Goal: Task Accomplishment & Management: Complete application form

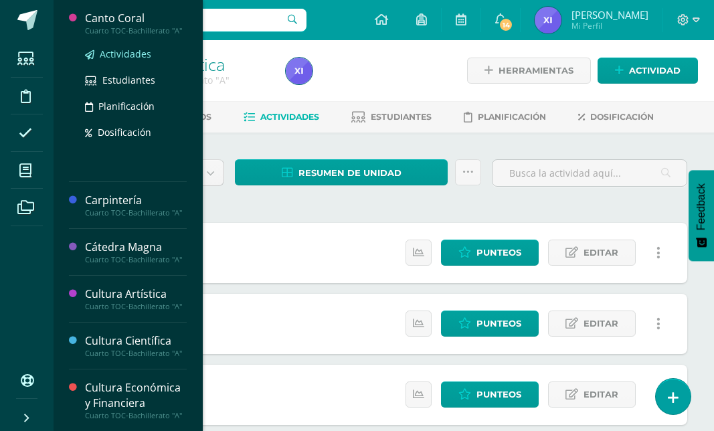
click at [128, 60] on span "Actividades" at bounding box center [126, 53] width 52 height 13
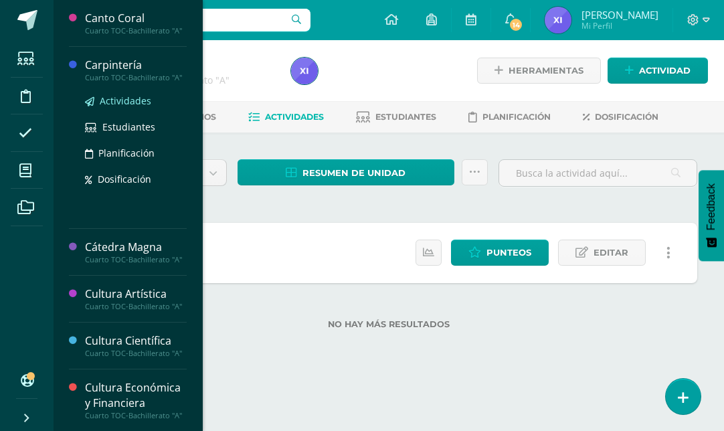
click at [116, 107] on span "Actividades" at bounding box center [126, 100] width 52 height 13
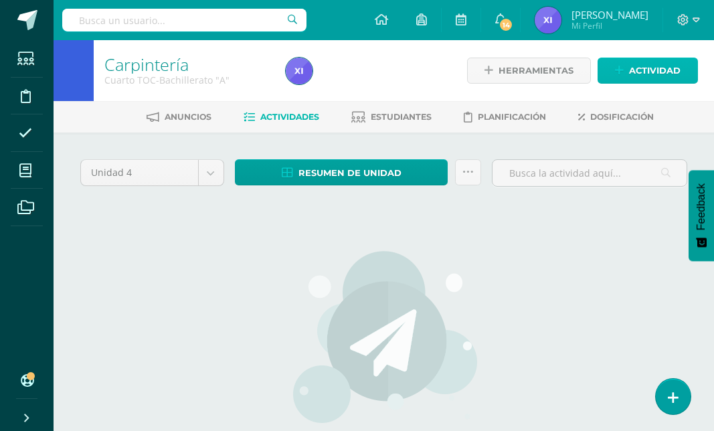
click at [643, 72] on span "Actividad" at bounding box center [655, 70] width 52 height 25
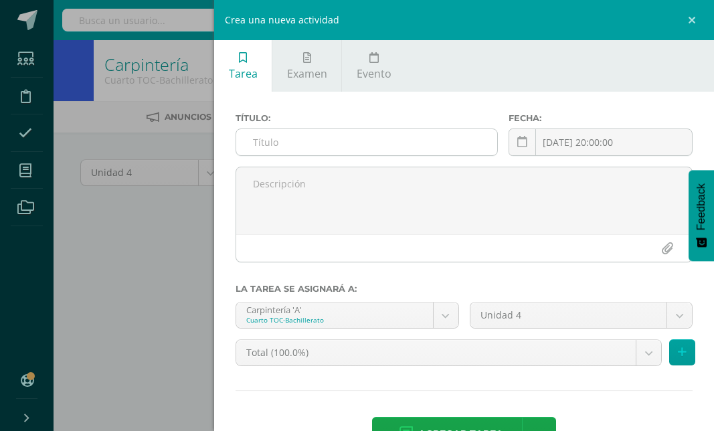
click at [338, 138] on input "text" at bounding box center [366, 142] width 261 height 26
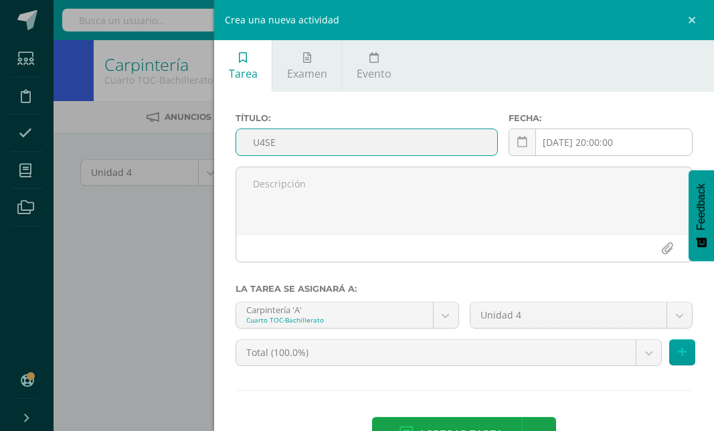
type input "U4SE"
click at [530, 147] on input "[DATE] 20:00:00" at bounding box center [600, 142] width 183 height 26
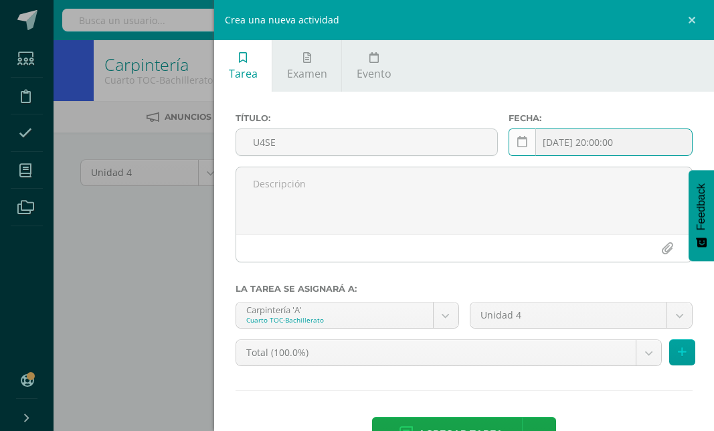
click at [526, 143] on link at bounding box center [521, 141] width 27 height 27
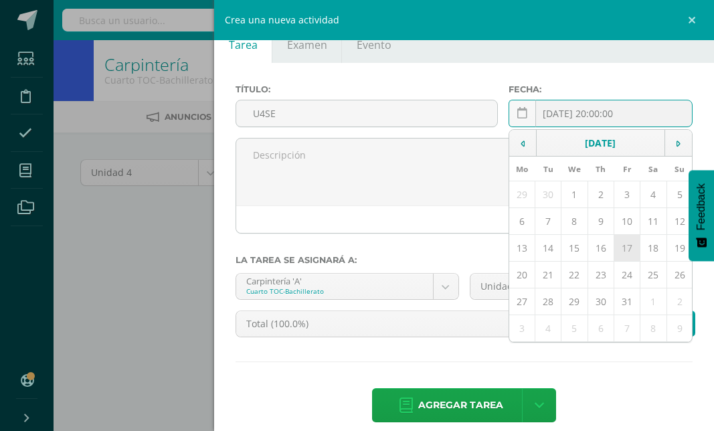
scroll to position [44, 0]
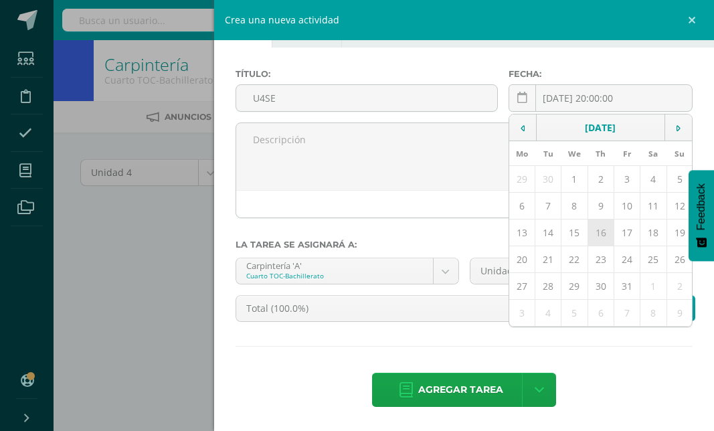
click at [591, 237] on td "16" at bounding box center [600, 232] width 26 height 27
type input "[DATE]"
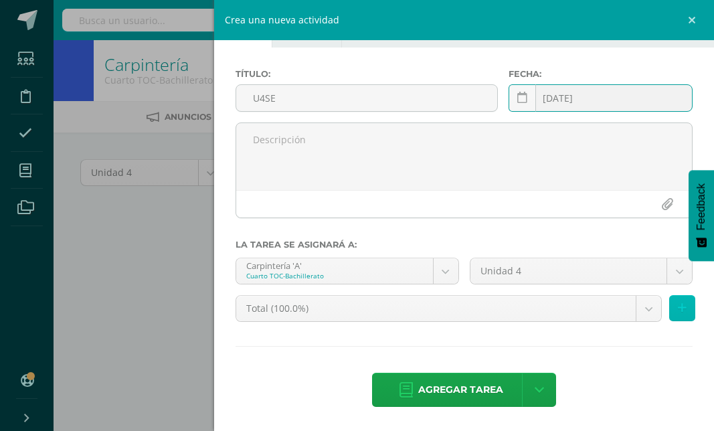
click at [677, 302] on button at bounding box center [682, 308] width 26 height 26
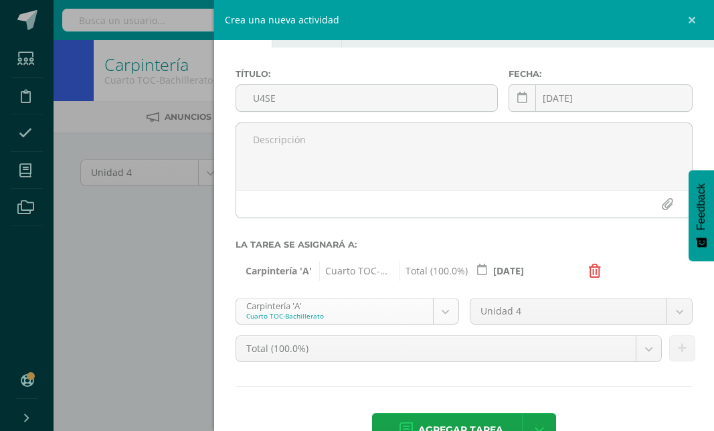
click at [431, 309] on body "Estudiantes Disciplina Asistencia Mis cursos Archivos Soporte Ayuda Reportar un…" at bounding box center [357, 287] width 714 height 575
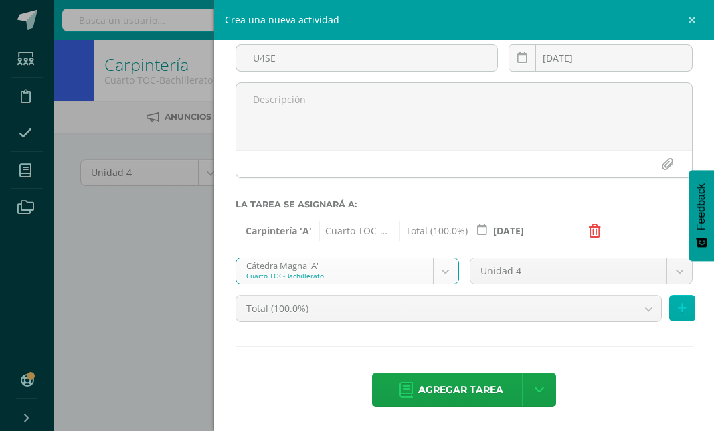
scroll to position [84, 0]
click at [679, 310] on button at bounding box center [682, 308] width 26 height 26
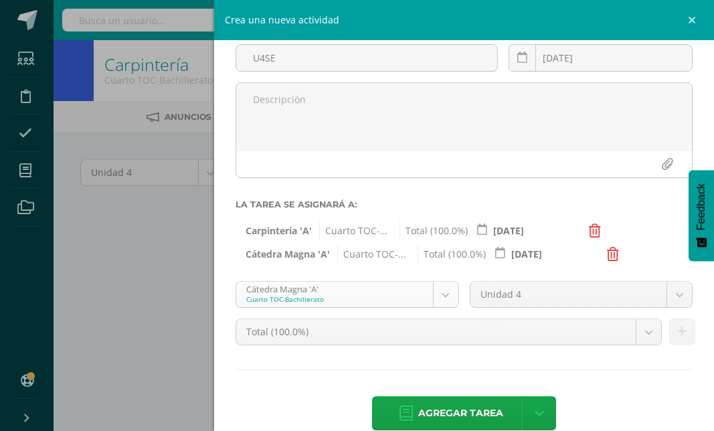
click at [443, 302] on body "Estudiantes Disciplina Asistencia Mis cursos Archivos Soporte Ayuda Reportar un…" at bounding box center [357, 287] width 714 height 575
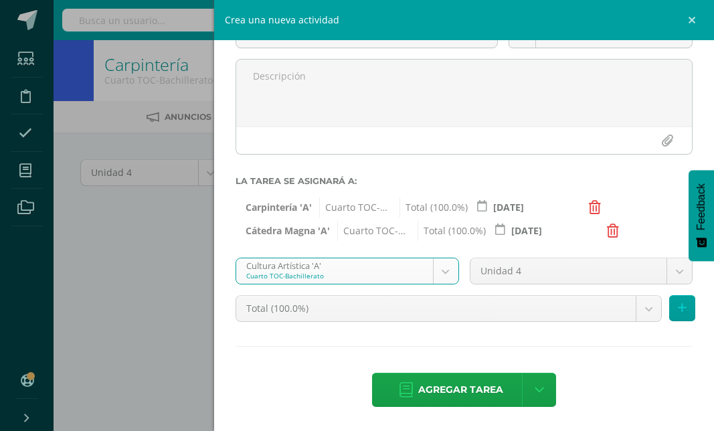
scroll to position [108, 0]
click at [678, 313] on button at bounding box center [682, 308] width 26 height 26
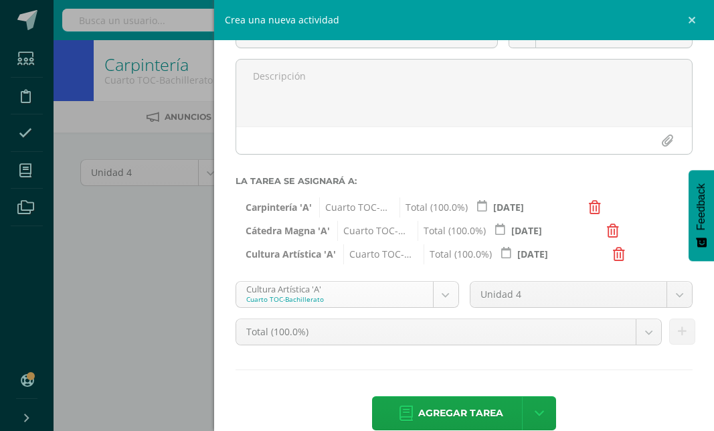
click at [437, 299] on body "Estudiantes Disciplina Asistencia Mis cursos Archivos Soporte Ayuda Reportar un…" at bounding box center [357, 287] width 714 height 575
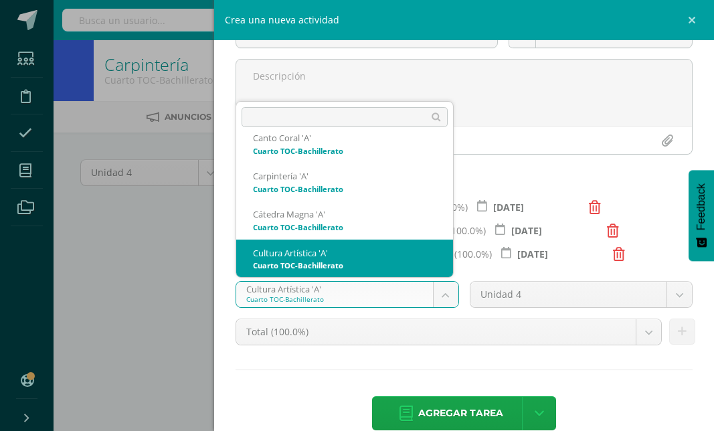
scroll to position [83, 0]
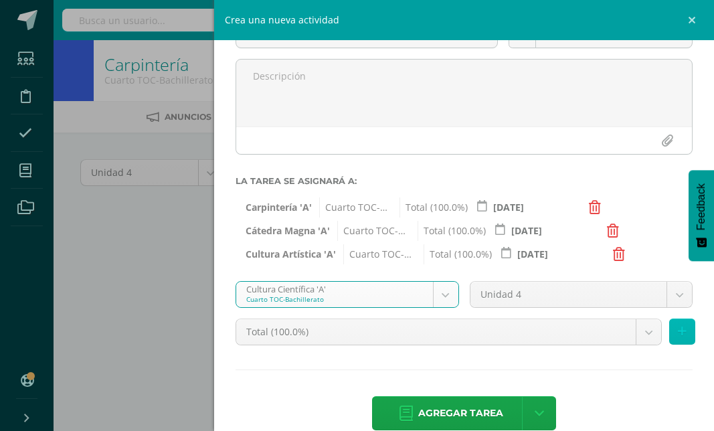
click at [675, 323] on button at bounding box center [682, 331] width 26 height 26
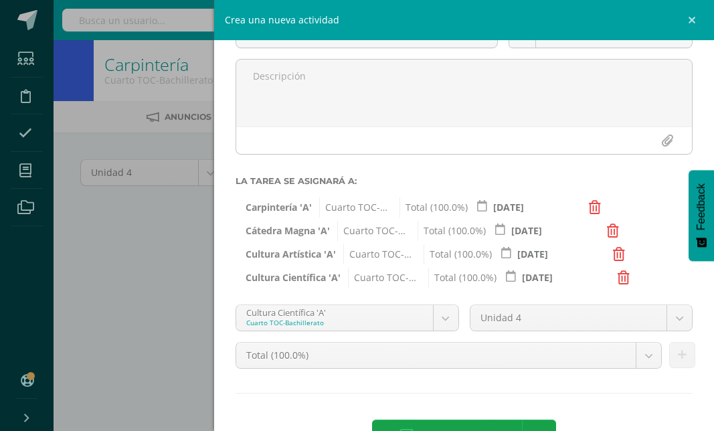
drag, startPoint x: 433, startPoint y: 318, endPoint x: 422, endPoint y: 308, distance: 15.6
click at [435, 318] on body "Estudiantes Disciplina Asistencia Mis cursos Archivos Soporte Ayuda Reportar un…" at bounding box center [357, 287] width 714 height 575
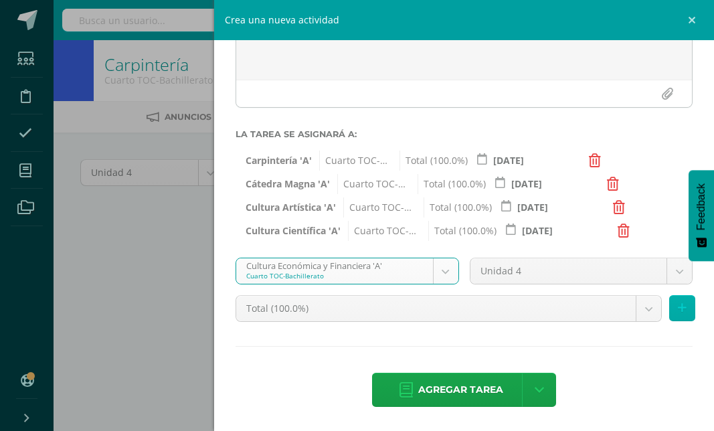
scroll to position [155, 0]
click at [677, 309] on button at bounding box center [682, 308] width 26 height 26
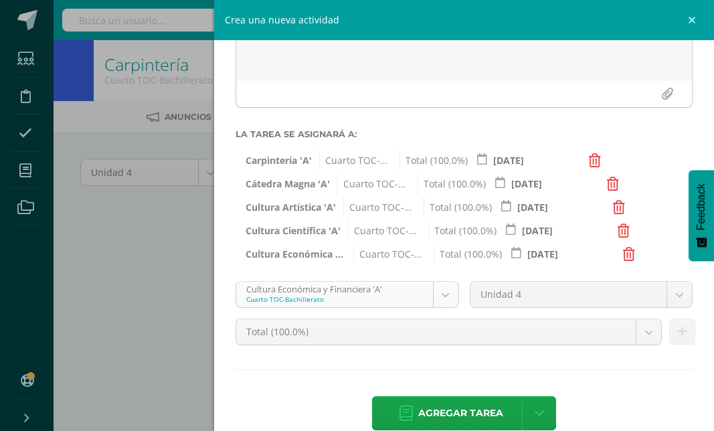
click at [443, 298] on body "Estudiantes Disciplina Asistencia Mis cursos Archivos Soporte Ayuda Reportar un…" at bounding box center [357, 287] width 714 height 575
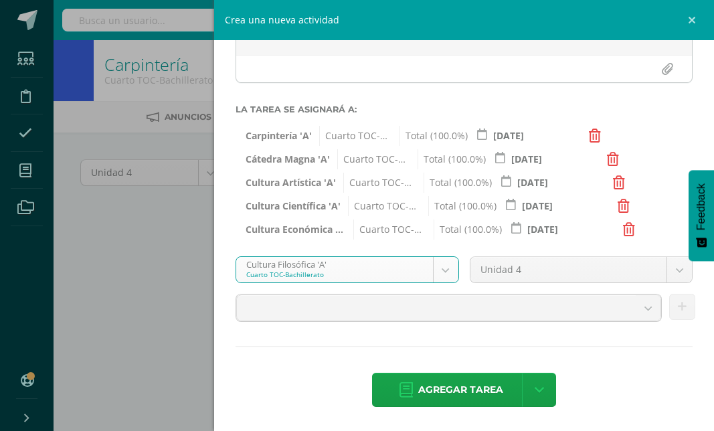
scroll to position [178, 0]
click at [678, 311] on icon at bounding box center [682, 307] width 9 height 11
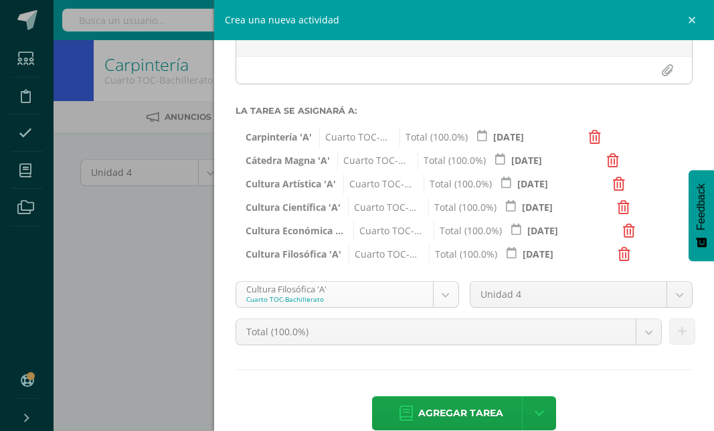
click at [437, 288] on body "Estudiantes Disciplina Asistencia Mis cursos Archivos Soporte Ayuda Reportar un…" at bounding box center [357, 287] width 714 height 575
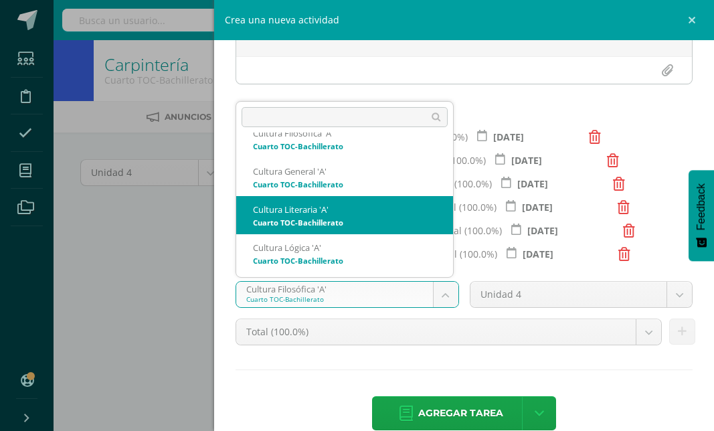
scroll to position [235, 0]
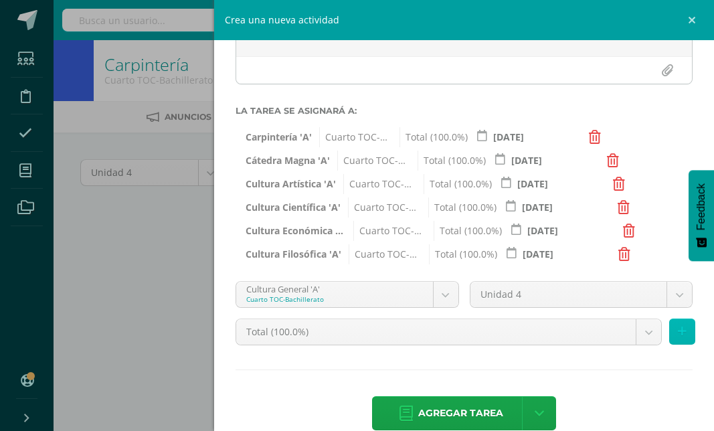
click at [678, 334] on icon at bounding box center [682, 331] width 9 height 11
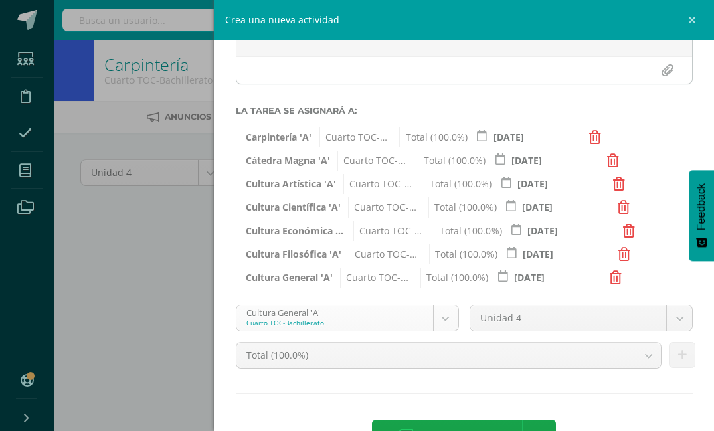
click at [442, 314] on body "Estudiantes Disciplina Asistencia Mis cursos Archivos Soporte Ayuda Reportar un…" at bounding box center [357, 287] width 714 height 575
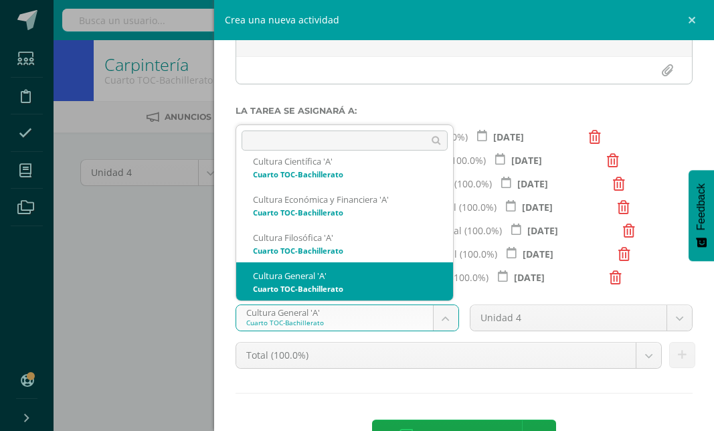
scroll to position [233, 0]
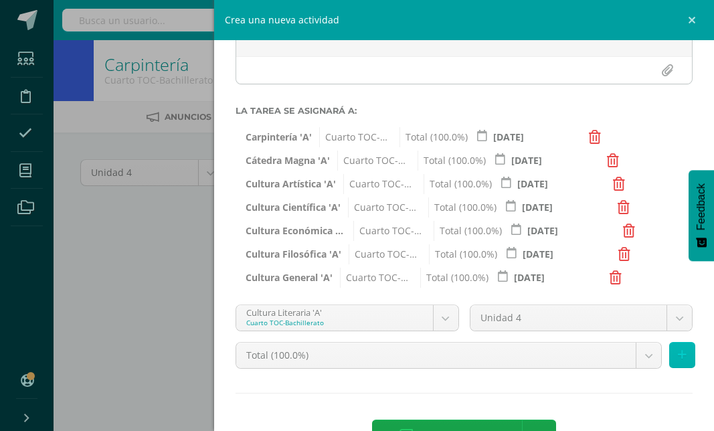
click at [669, 358] on button at bounding box center [682, 355] width 26 height 26
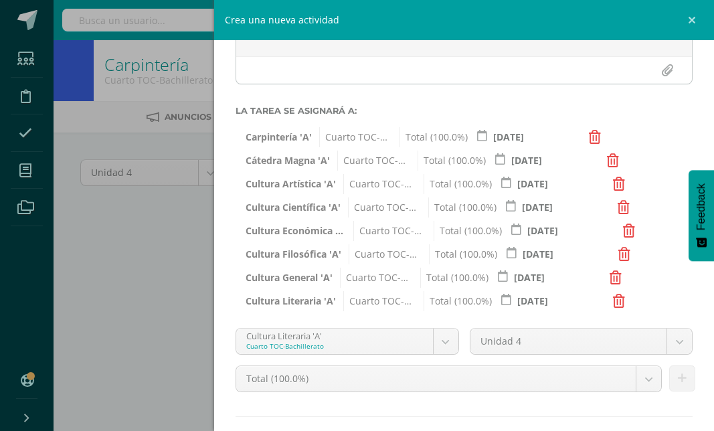
click at [441, 337] on body "Estudiantes Disciplina Asistencia Mis cursos Archivos Soporte Ayuda Reportar un…" at bounding box center [357, 287] width 714 height 575
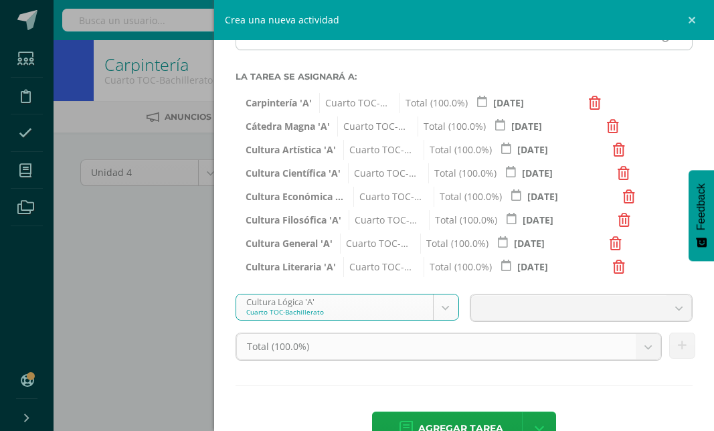
scroll to position [245, 0]
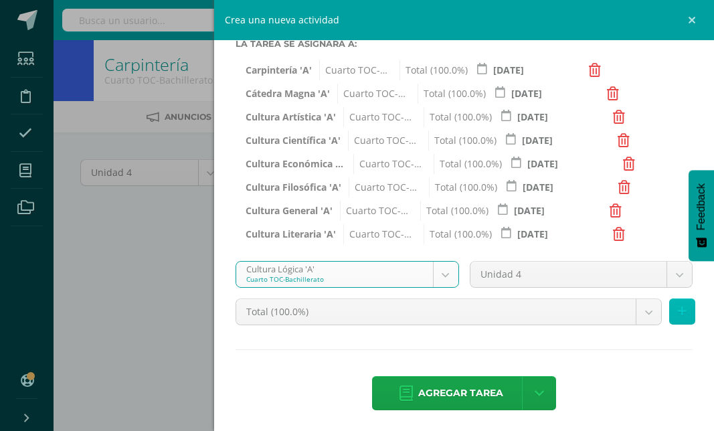
click at [679, 319] on button at bounding box center [682, 311] width 26 height 26
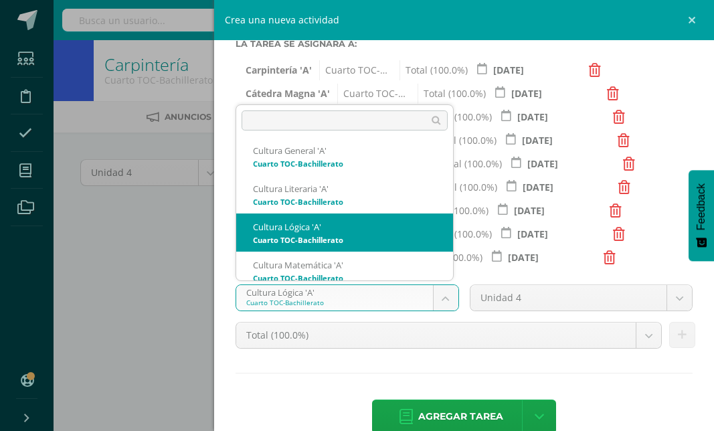
click at [434, 303] on body "Estudiantes Disciplina Asistencia Mis cursos Archivos Soporte Ayuda Reportar un…" at bounding box center [357, 287] width 714 height 575
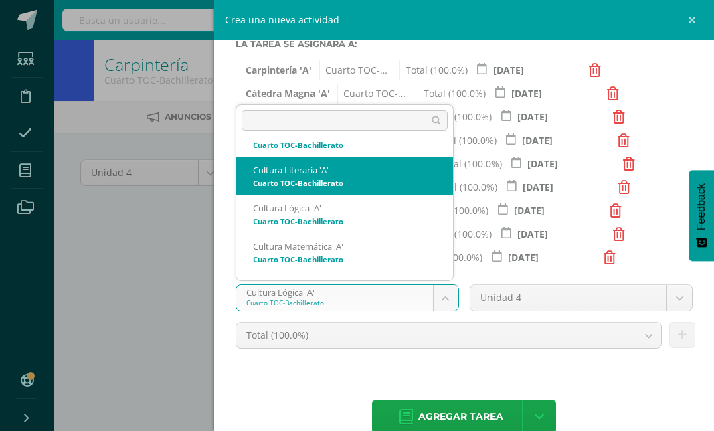
scroll to position [310, 0]
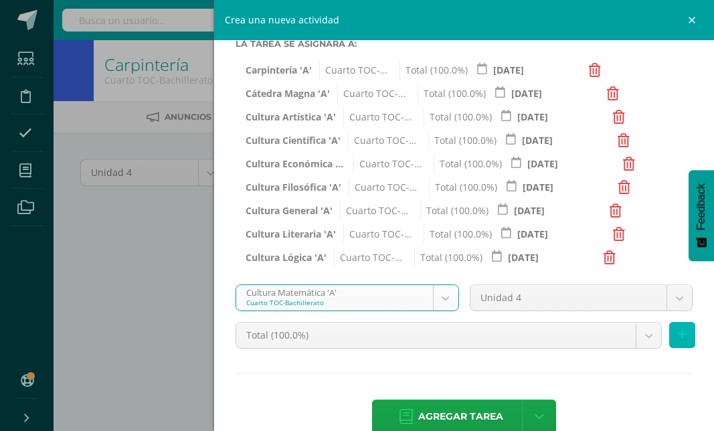
click at [674, 344] on button at bounding box center [682, 335] width 26 height 26
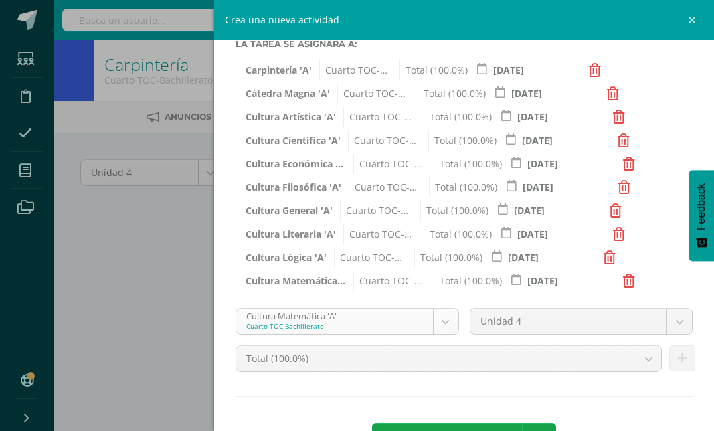
click at [441, 324] on body "Estudiantes Disciplina Asistencia Mis cursos Archivos Soporte Ayuda Reportar un…" at bounding box center [357, 287] width 714 height 575
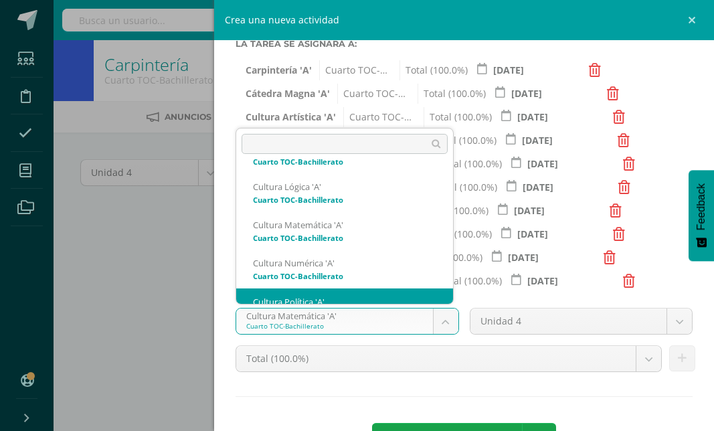
scroll to position [363, 0]
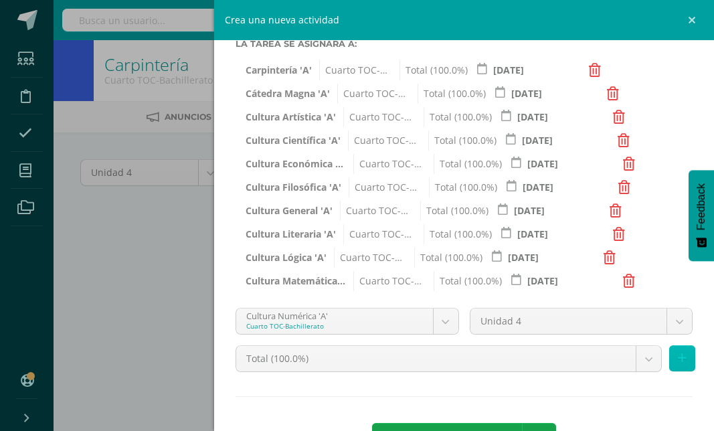
click at [678, 355] on icon at bounding box center [682, 357] width 9 height 11
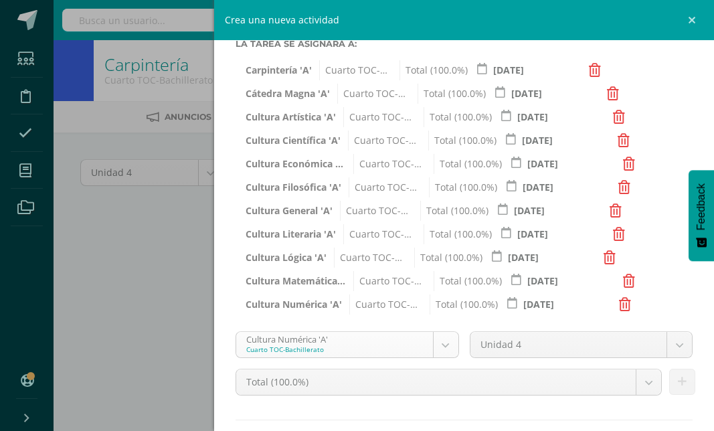
click at [438, 343] on body "Estudiantes Disciplina Asistencia Mis cursos Archivos Soporte Ayuda Reportar un…" at bounding box center [357, 287] width 714 height 575
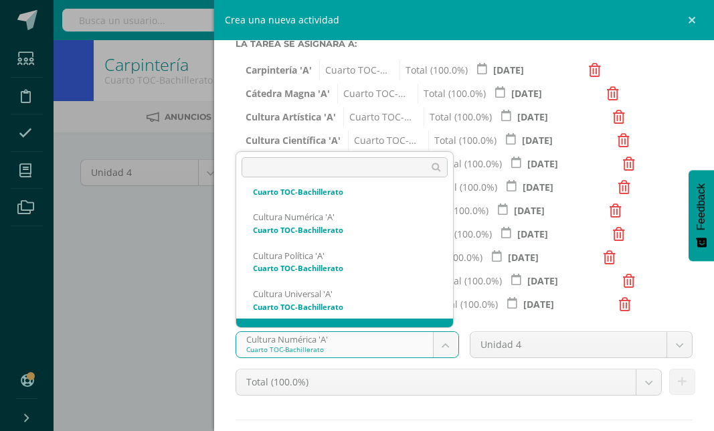
scroll to position [445, 0]
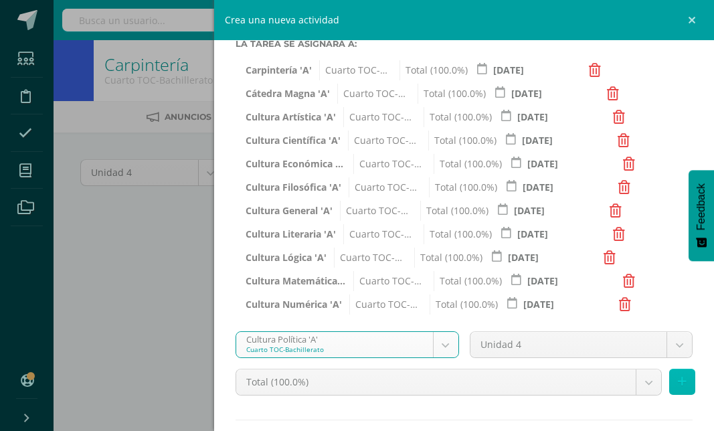
click at [678, 380] on icon at bounding box center [682, 381] width 9 height 11
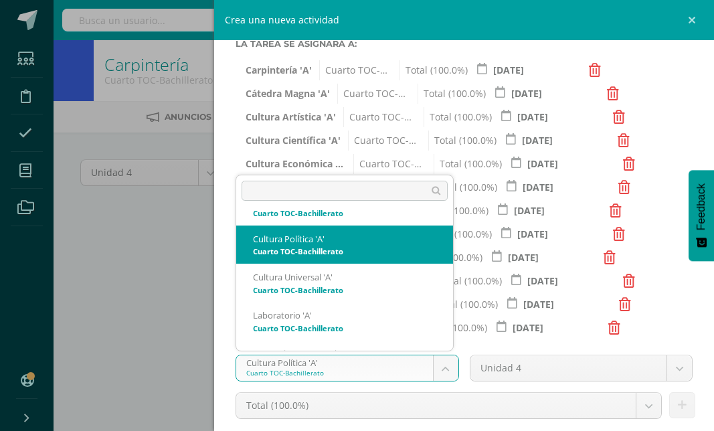
click at [433, 371] on body "Estudiantes Disciplina Asistencia Mis cursos Archivos Soporte Ayuda Reportar un…" at bounding box center [357, 287] width 714 height 575
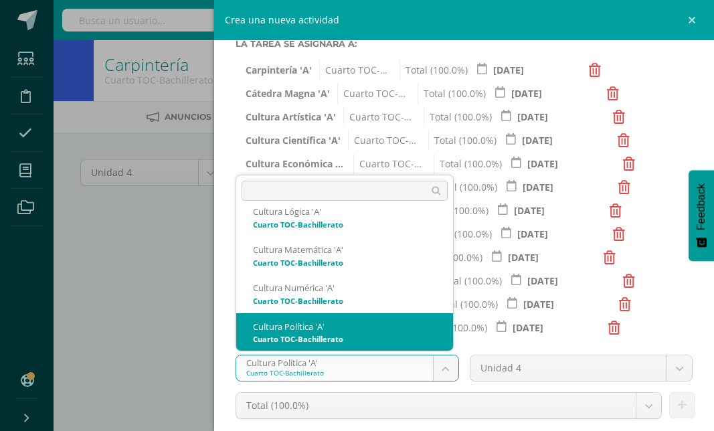
scroll to position [395, 0]
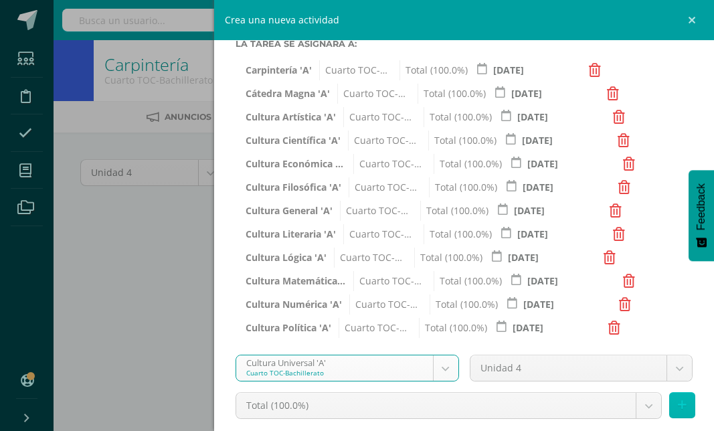
click at [678, 403] on icon at bounding box center [682, 404] width 9 height 11
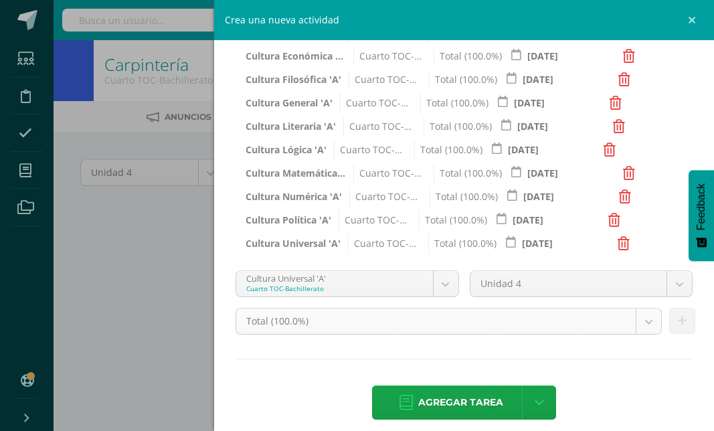
scroll to position [365, 0]
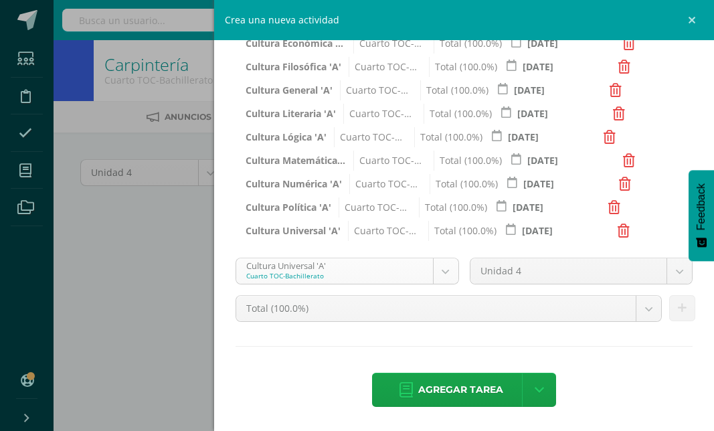
click at [443, 262] on body "Estudiantes Disciplina Asistencia Mis cursos Archivos Soporte Ayuda Reportar un…" at bounding box center [357, 287] width 714 height 575
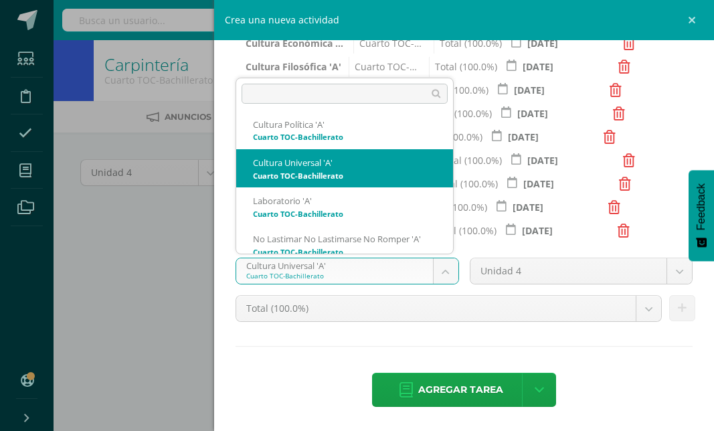
scroll to position [472, 0]
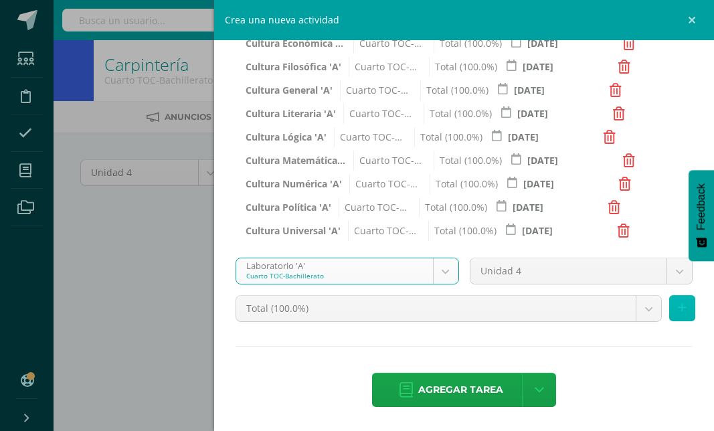
click at [678, 307] on icon at bounding box center [682, 307] width 9 height 11
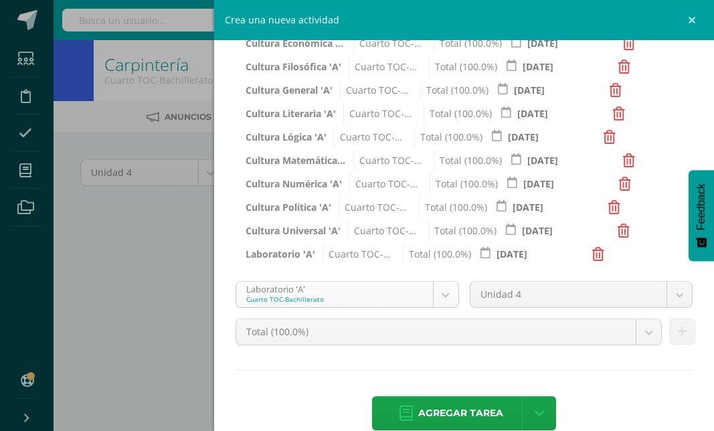
click at [446, 296] on body "Estudiantes Disciplina Asistencia Mis cursos Archivos Soporte Ayuda Reportar un…" at bounding box center [357, 287] width 714 height 575
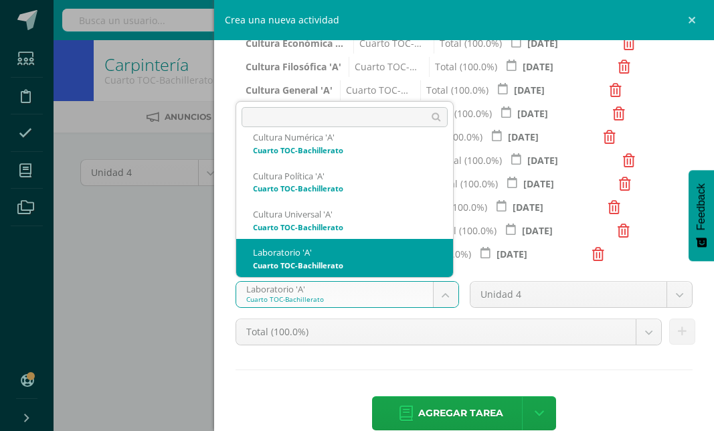
scroll to position [478, 0]
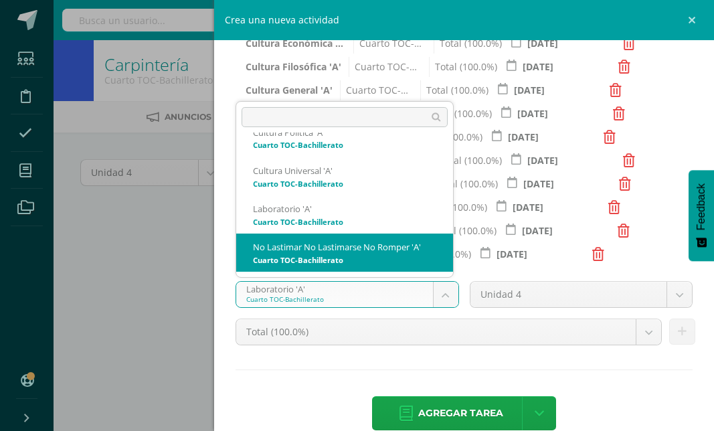
select select "88973"
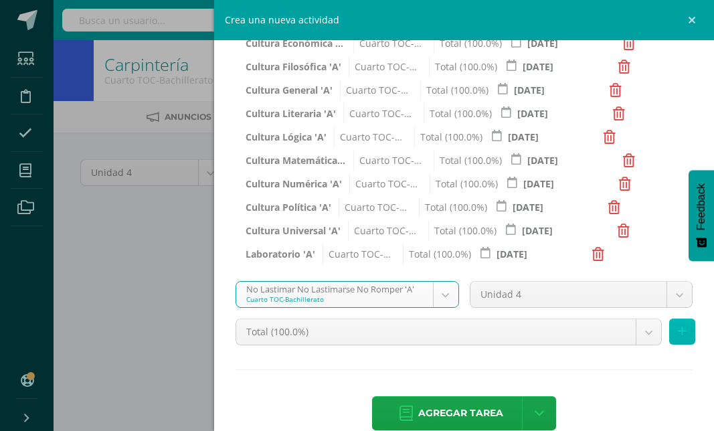
click at [680, 339] on button at bounding box center [682, 331] width 26 height 26
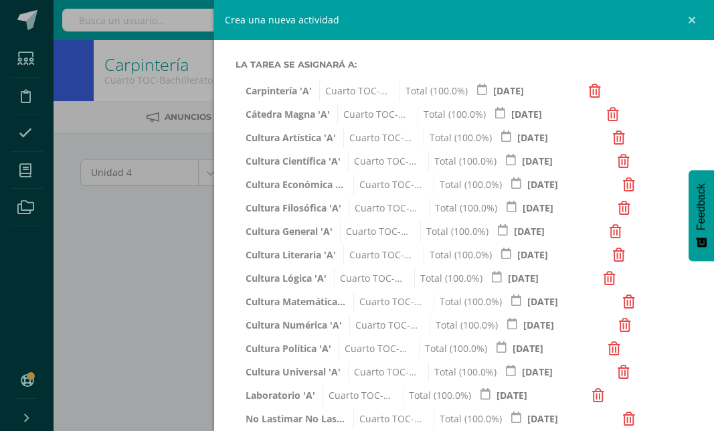
scroll to position [401, 0]
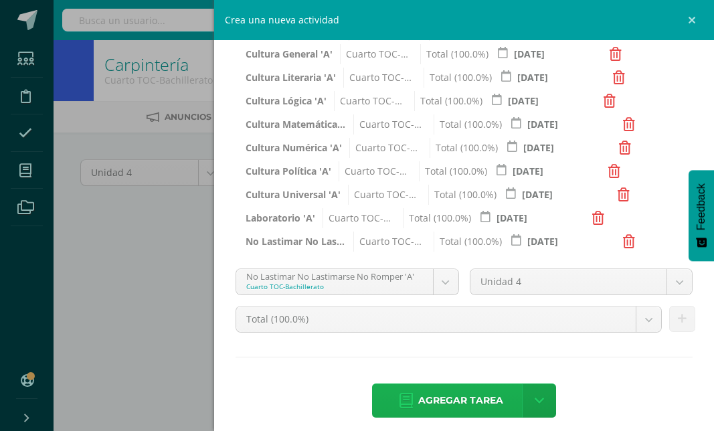
click at [441, 415] on span "Agregar tarea" at bounding box center [460, 400] width 85 height 33
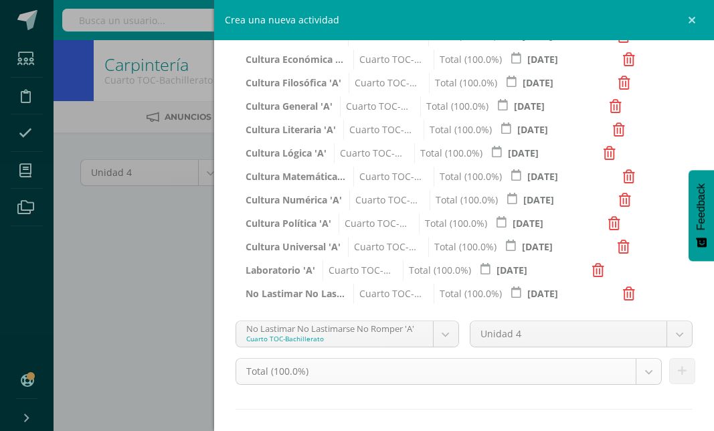
scroll to position [201, 0]
